Goal: Task Accomplishment & Management: Use online tool/utility

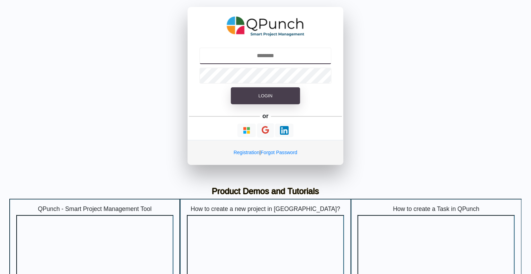
type input "**********"
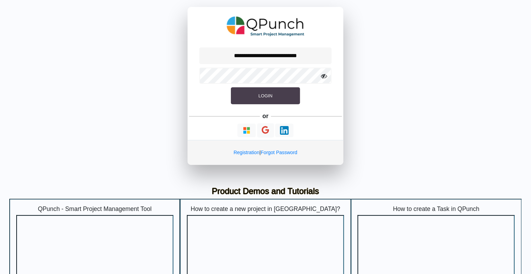
click at [266, 96] on span "Login" at bounding box center [266, 95] width 14 height 5
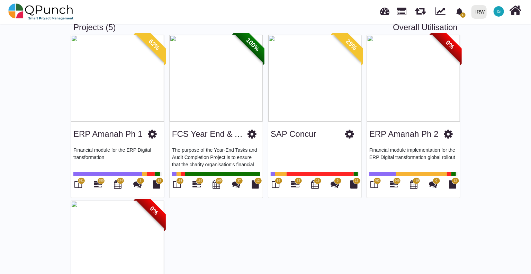
scroll to position [35, 0]
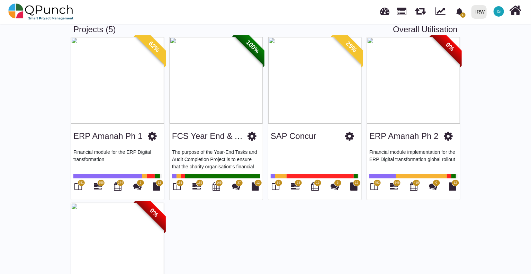
click at [398, 119] on img at bounding box center [413, 80] width 93 height 87
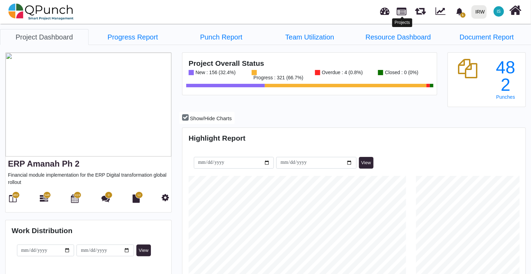
click at [404, 12] on link at bounding box center [402, 11] width 10 height 12
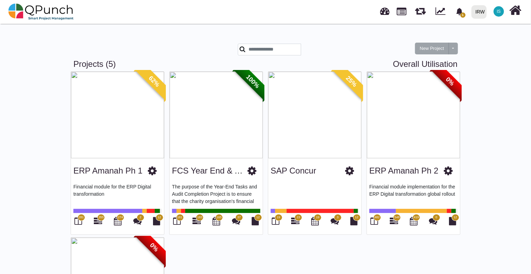
click at [400, 156] on img at bounding box center [413, 115] width 93 height 87
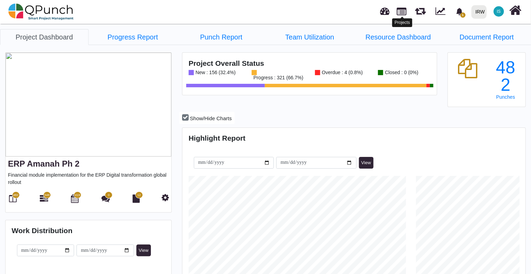
click at [404, 12] on link at bounding box center [402, 11] width 10 height 12
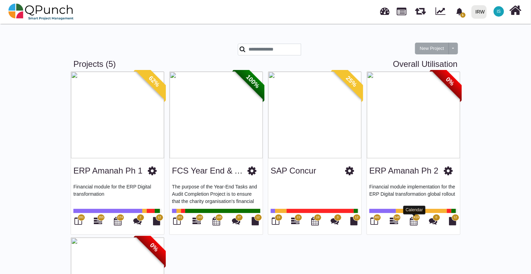
click at [414, 221] on icon at bounding box center [414, 221] width 8 height 8
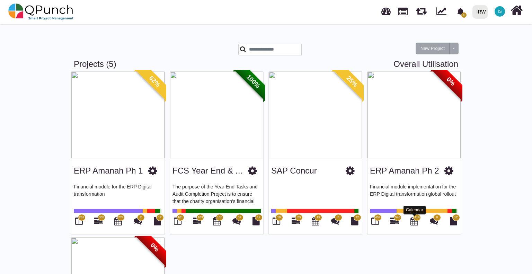
select select "****"
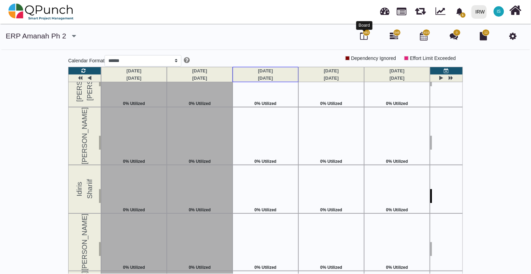
click at [364, 37] on icon at bounding box center [364, 36] width 8 height 8
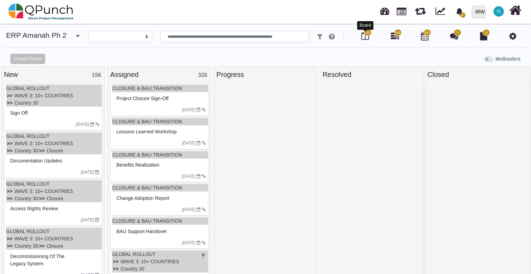
select select
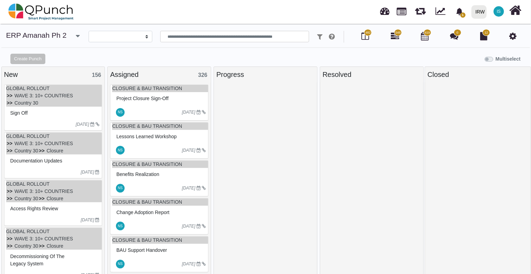
click at [397, 36] on span "548" at bounding box center [398, 32] width 8 height 7
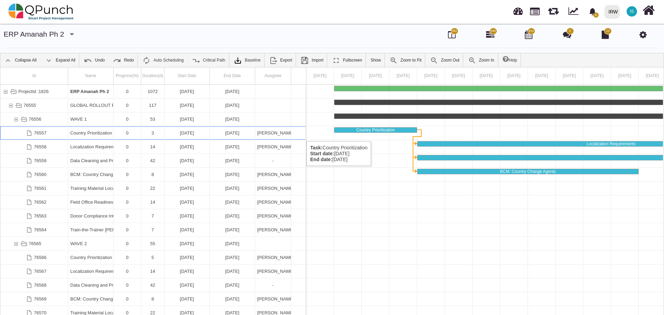
click at [262, 134] on div "[PERSON_NAME]" at bounding box center [272, 132] width 31 height 13
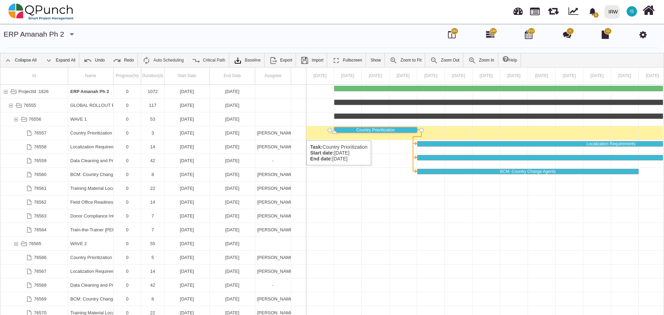
click at [32, 134] on div "76557" at bounding box center [29, 132] width 10 height 13
click at [95, 134] on div "Country Prioritization" at bounding box center [90, 132] width 41 height 13
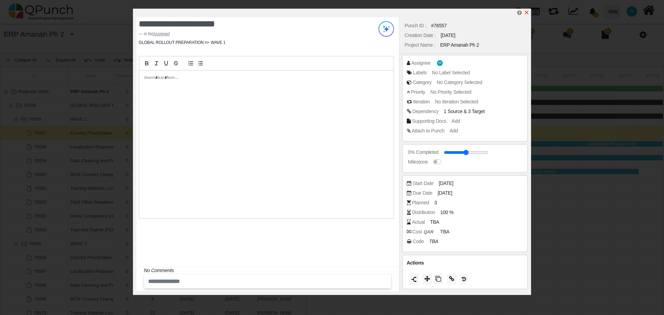
click at [525, 12] on icon "x" at bounding box center [527, 13] width 6 height 6
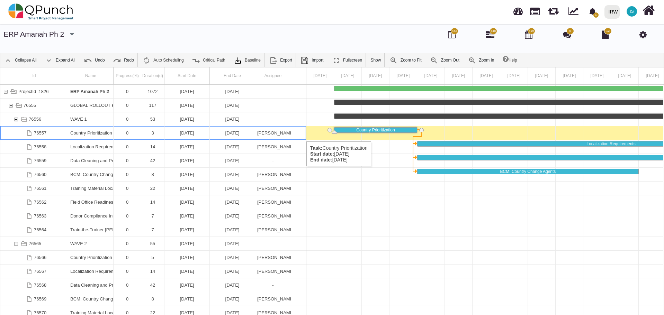
click at [105, 134] on div "Country Prioritization" at bounding box center [90, 132] width 41 height 13
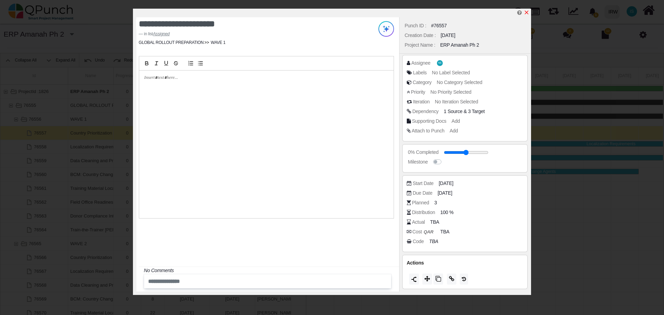
click at [527, 10] on icon "x" at bounding box center [527, 13] width 6 height 6
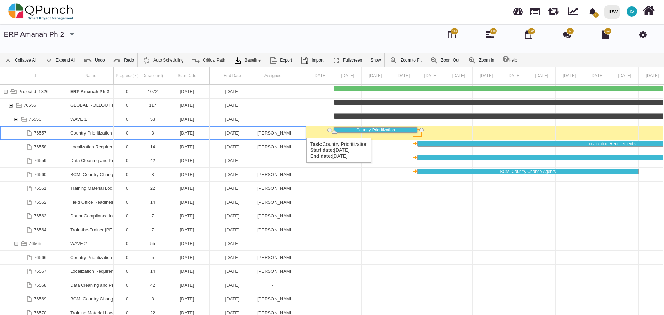
click at [283, 131] on div "[PERSON_NAME]" at bounding box center [272, 132] width 31 height 13
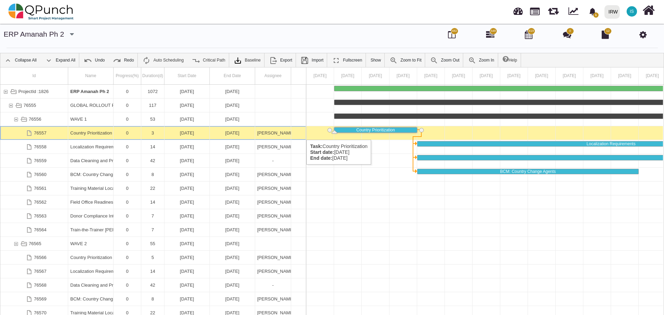
drag, startPoint x: 87, startPoint y: 133, endPoint x: 78, endPoint y: 130, distance: 9.3
click at [78, 130] on div "Country Prioritization" at bounding box center [90, 132] width 41 height 13
click at [276, 134] on div "[PERSON_NAME]" at bounding box center [272, 132] width 31 height 13
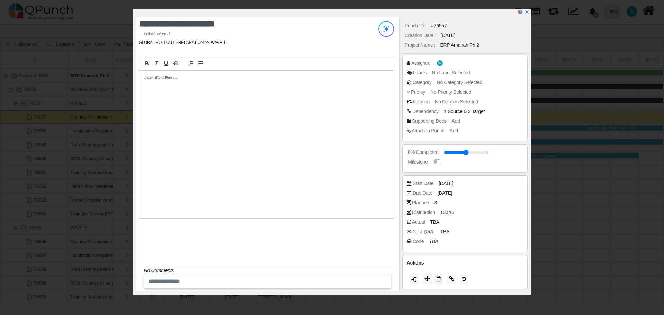
scroll to position [22, 0]
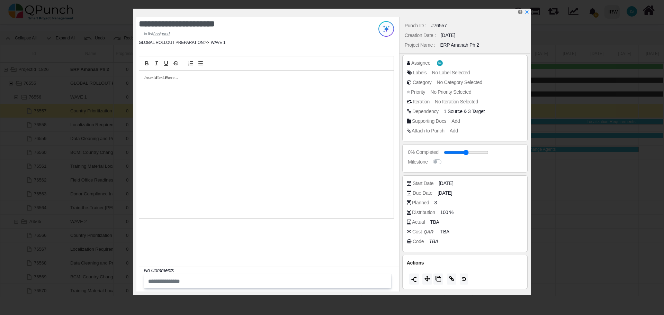
click at [414, 264] on span "Actions" at bounding box center [415, 263] width 17 height 6
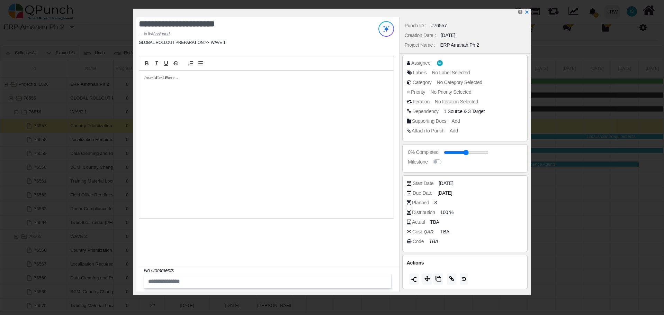
scroll to position [0, 0]
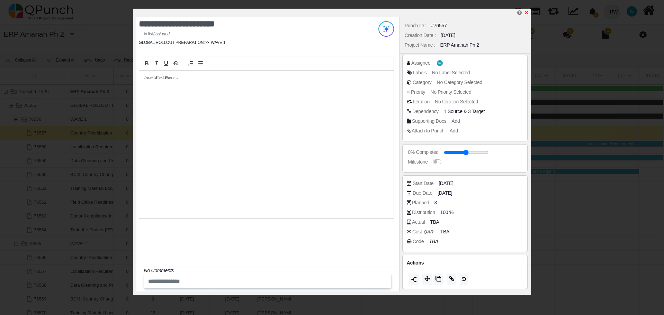
click at [525, 13] on icon "x" at bounding box center [527, 13] width 6 height 6
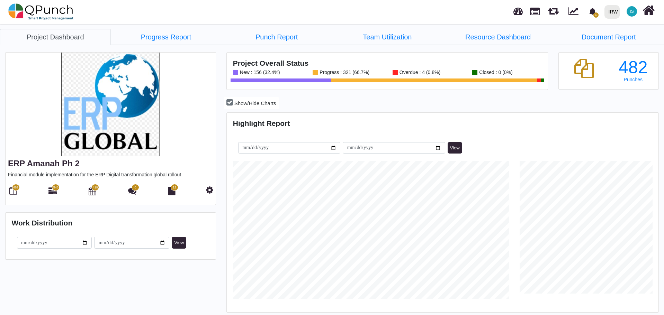
scroll to position [191, 430]
